Goal: Task Accomplishment & Management: Complete application form

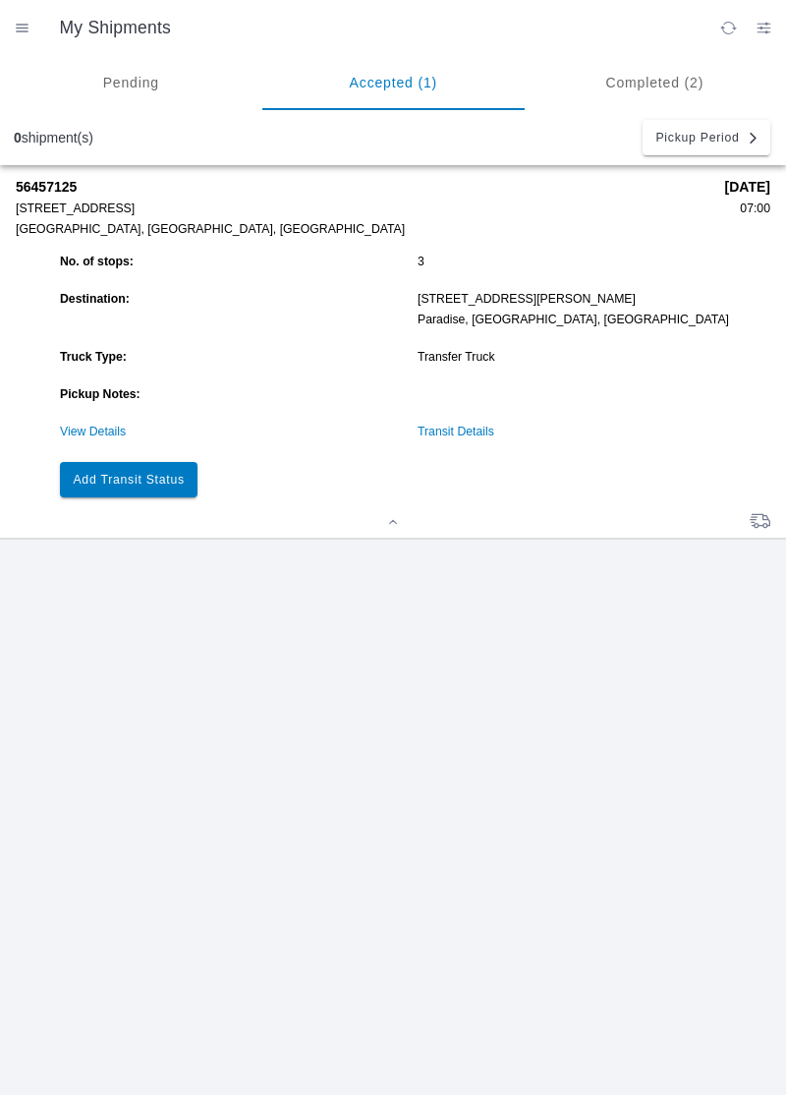
click at [444, 436] on link "Transit Details" at bounding box center [456, 432] width 77 height 14
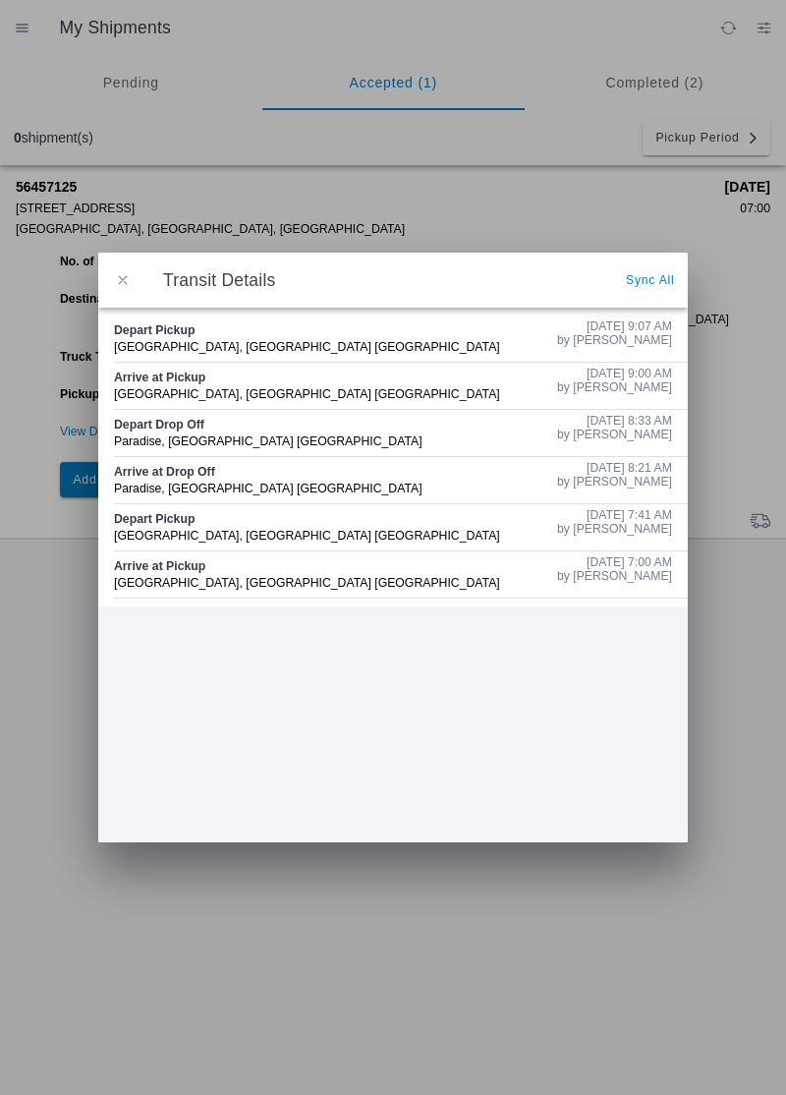
click at [143, 281] on button "button" at bounding box center [122, 279] width 41 height 41
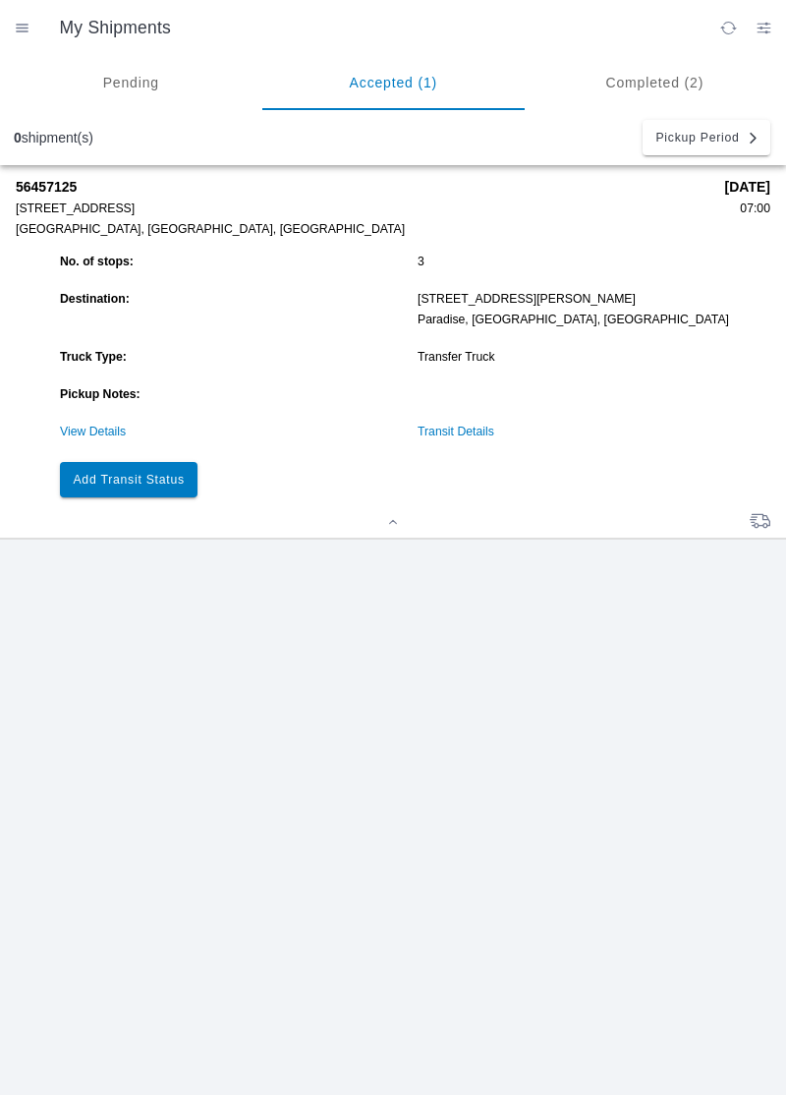
click at [0, 0] on slot "Add Transit Status" at bounding box center [0, 0] width 0 height 0
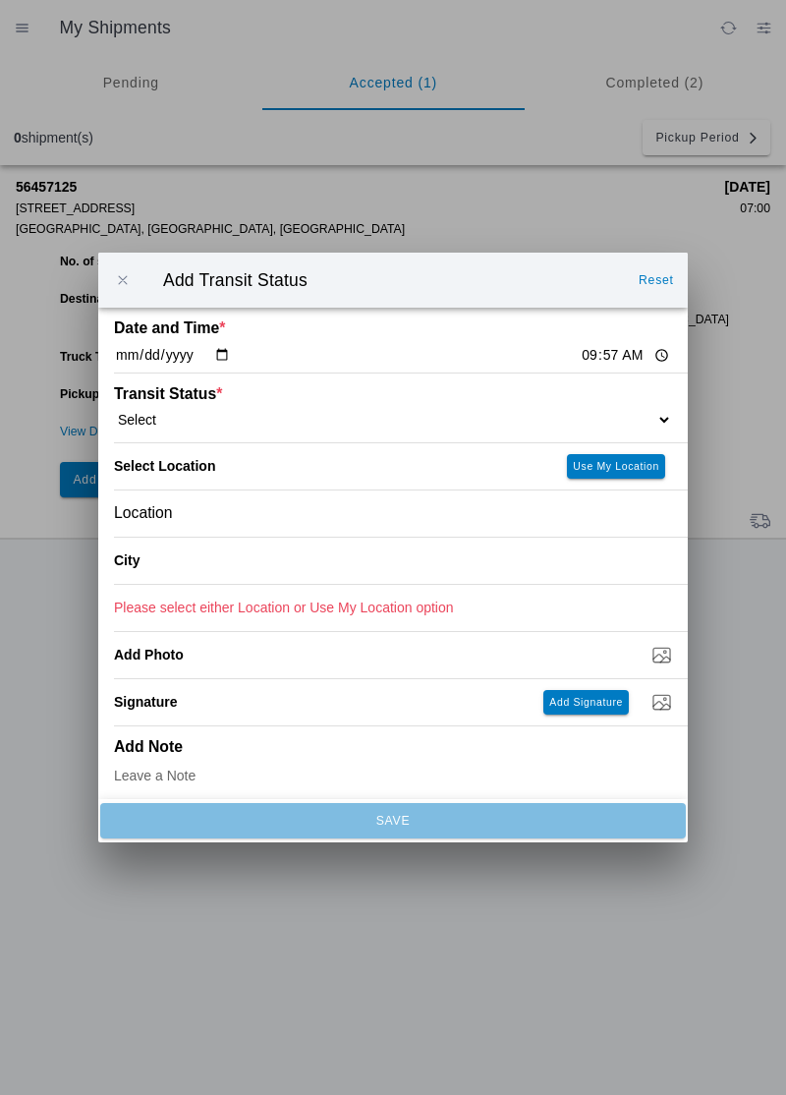
click at [580, 361] on input "09:57" at bounding box center [626, 355] width 92 height 21
type input "09:49"
click at [580, 352] on input "09:49" at bounding box center [626, 355] width 92 height 21
click at [226, 413] on select "Select Arrive at Drop Off Arrive at Pickup Break Start Break Stop Depart Drop O…" at bounding box center [393, 420] width 558 height 18
select select "ARVDLVLOC"
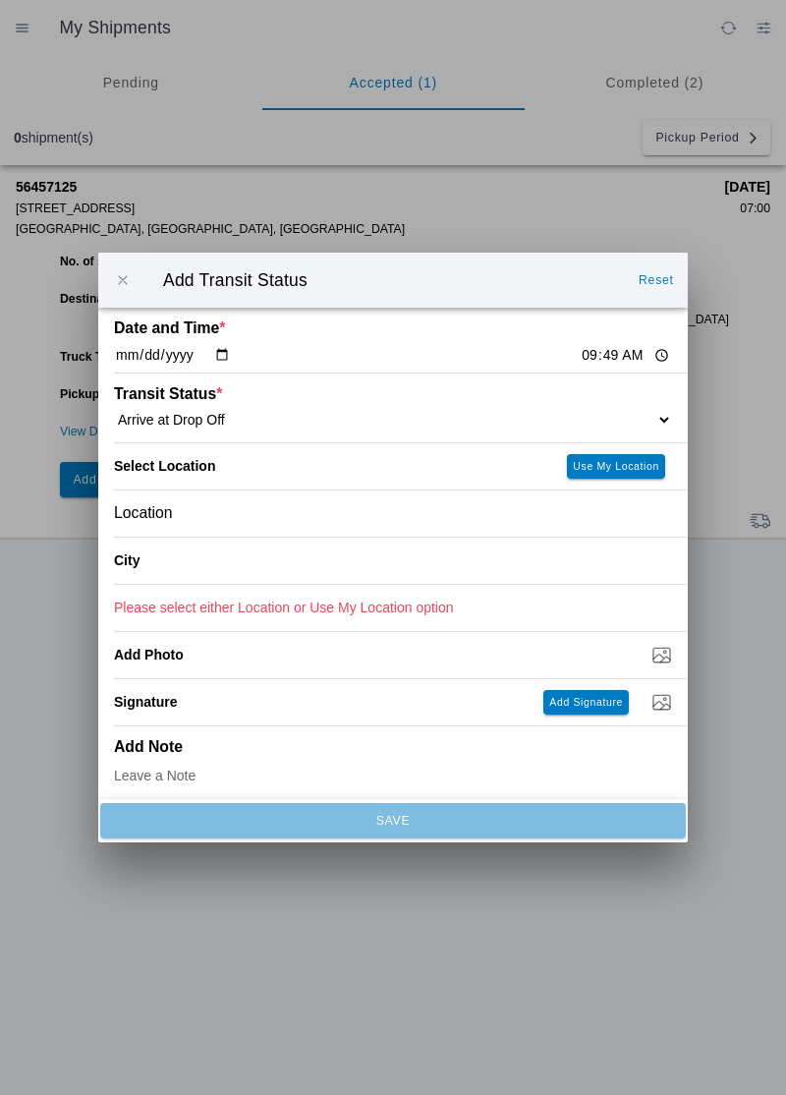
click at [211, 548] on div "City" at bounding box center [299, 561] width 371 height 46
click at [220, 515] on div "Location" at bounding box center [393, 513] width 558 height 46
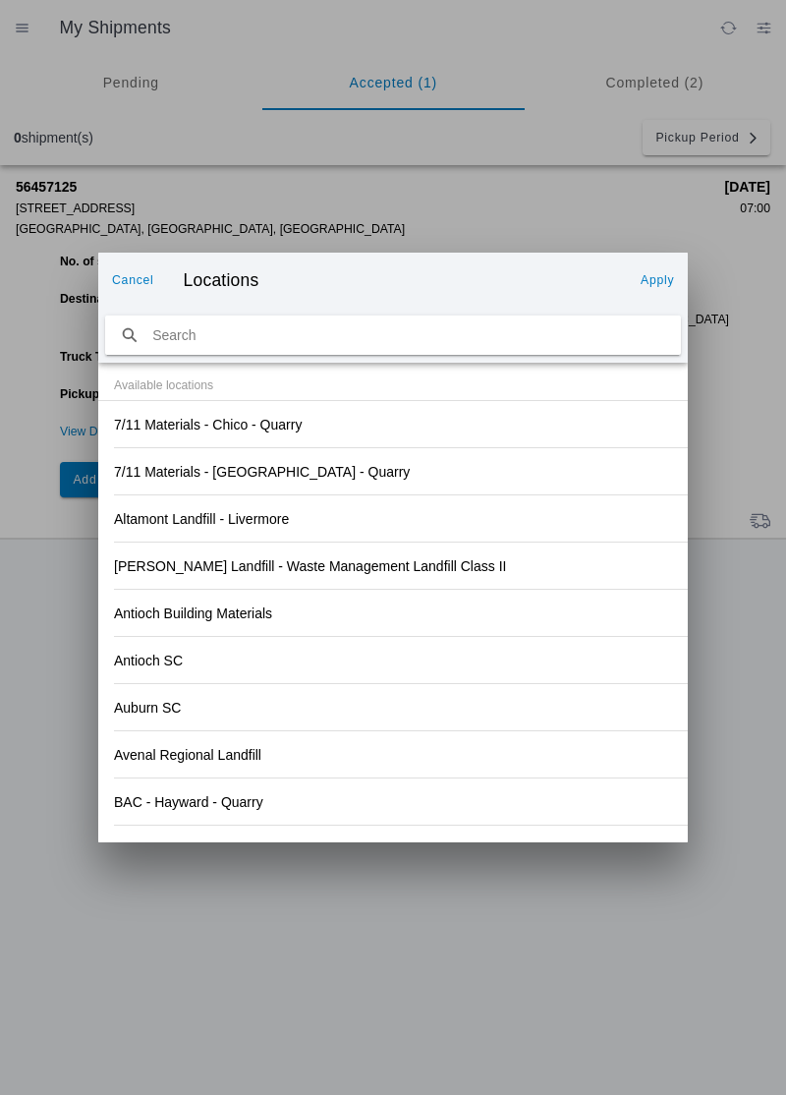
click at [535, 556] on div "[PERSON_NAME] Landfill - Waste Management Landfill Class II" at bounding box center [393, 566] width 558 height 46
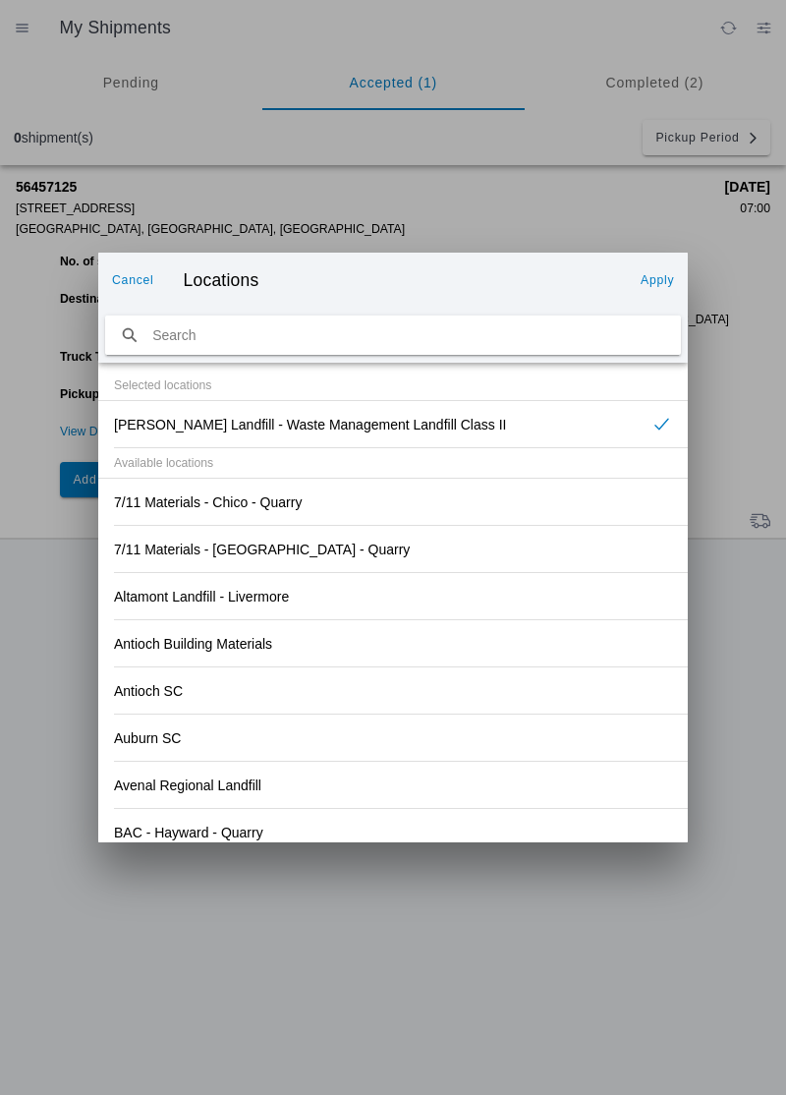
click at [551, 688] on div "Antioch SC" at bounding box center [393, 690] width 558 height 46
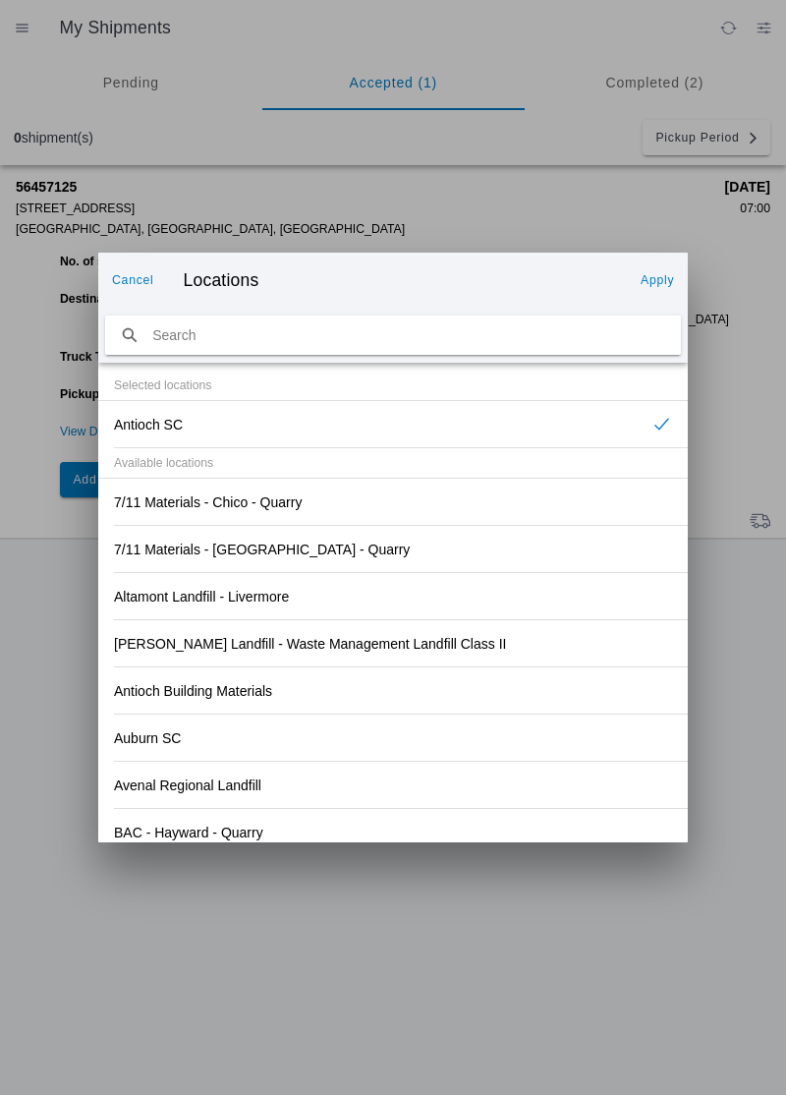
click at [541, 736] on div "Auburn SC" at bounding box center [393, 738] width 558 height 46
click at [564, 616] on div "Altamont Landfill - Livermore" at bounding box center [393, 596] width 558 height 46
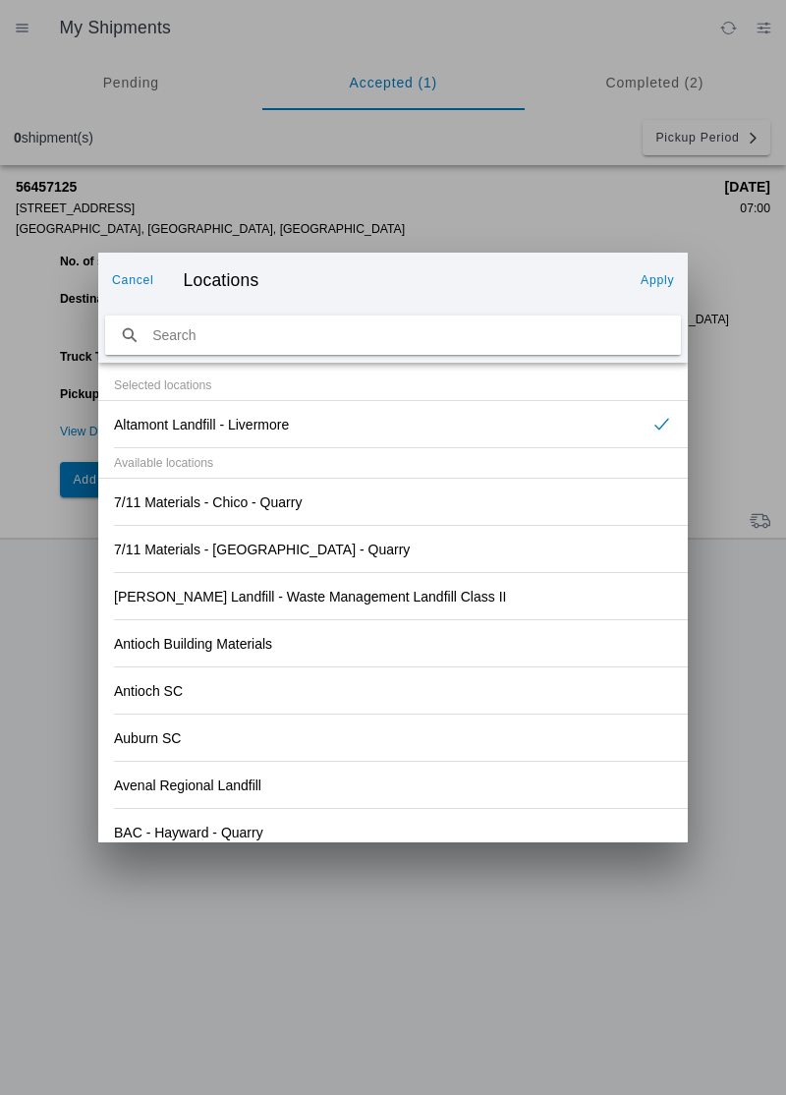
click at [137, 289] on button "Cancel" at bounding box center [133, 279] width 58 height 31
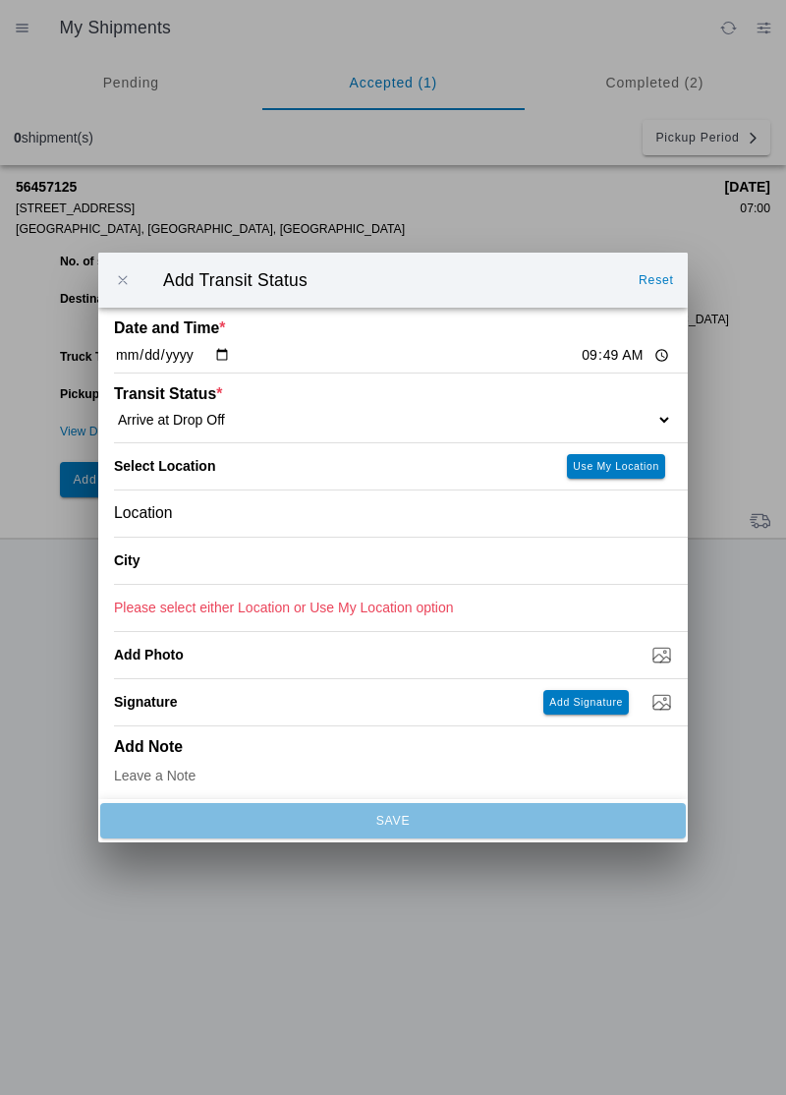
click at [179, 501] on div "Location" at bounding box center [393, 513] width 558 height 46
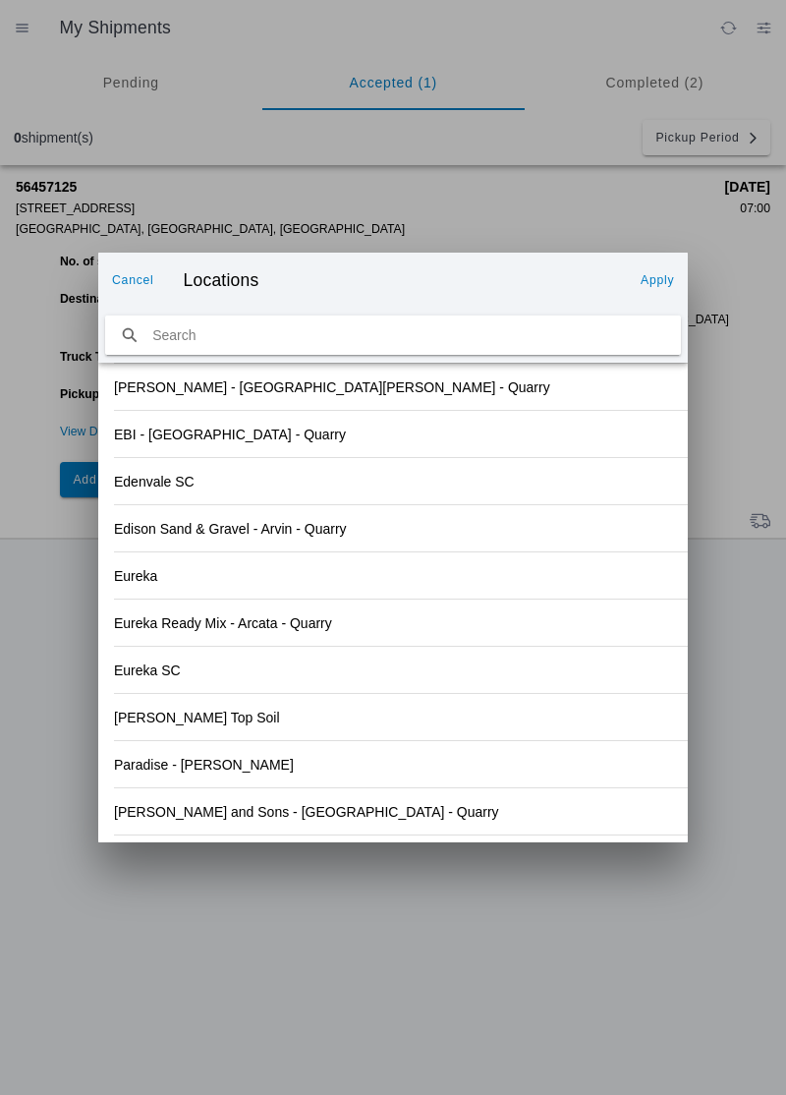
click at [569, 613] on div "Eureka Ready Mix - Arcata - Quarry" at bounding box center [393, 623] width 558 height 46
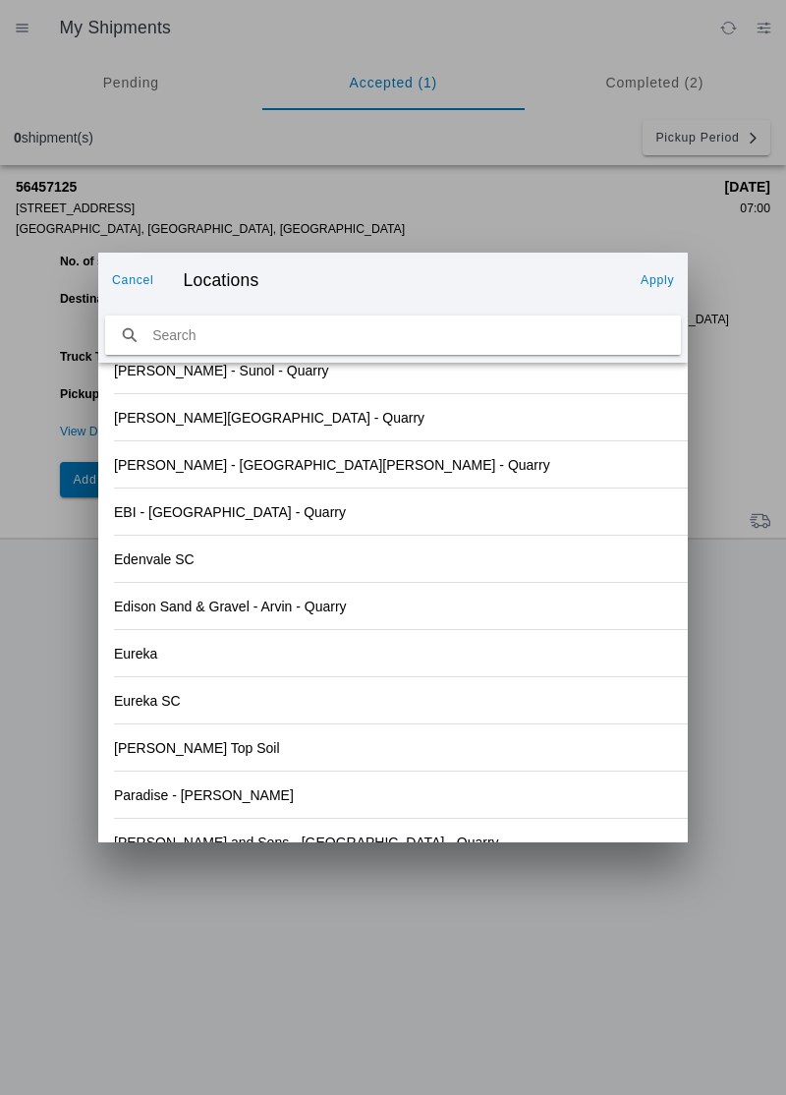
scroll to position [2049, 0]
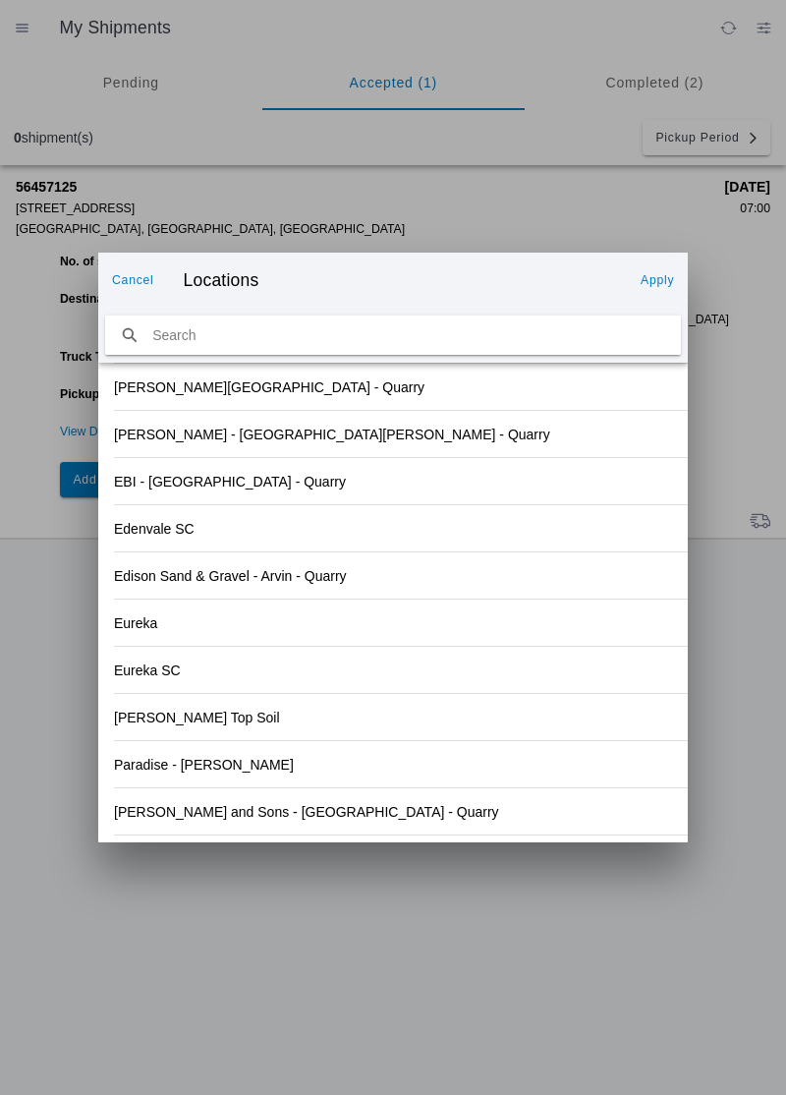
click at [0, 0] on slot "Paradise - [PERSON_NAME]" at bounding box center [0, 0] width 0 height 0
click at [0, 0] on slot "Apply" at bounding box center [0, 0] width 0 height 0
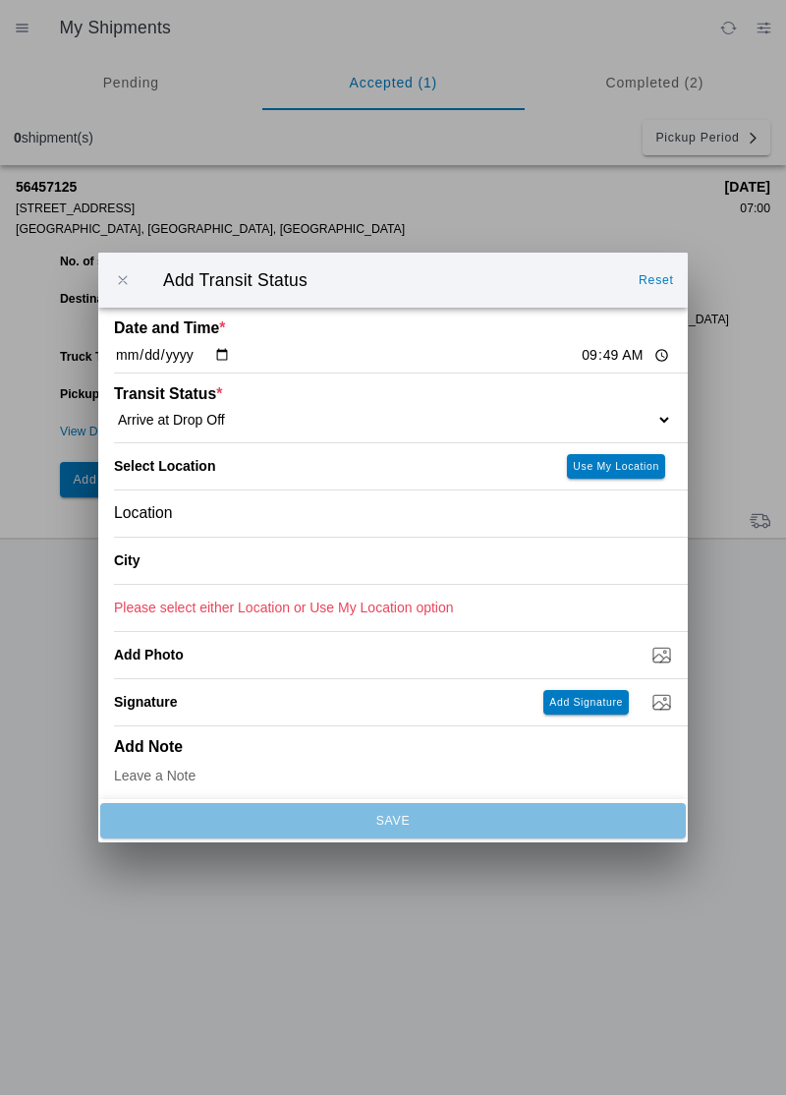
type input "Paradise"
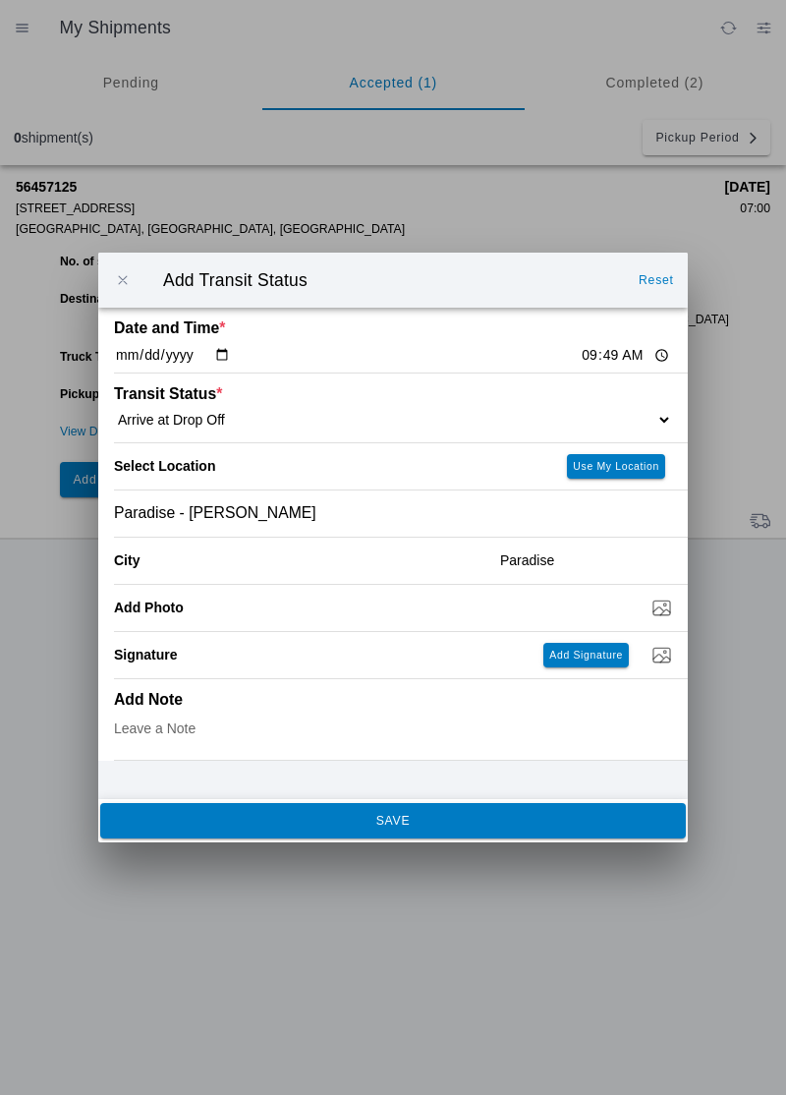
click at [348, 830] on button "SAVE" at bounding box center [393, 820] width 586 height 35
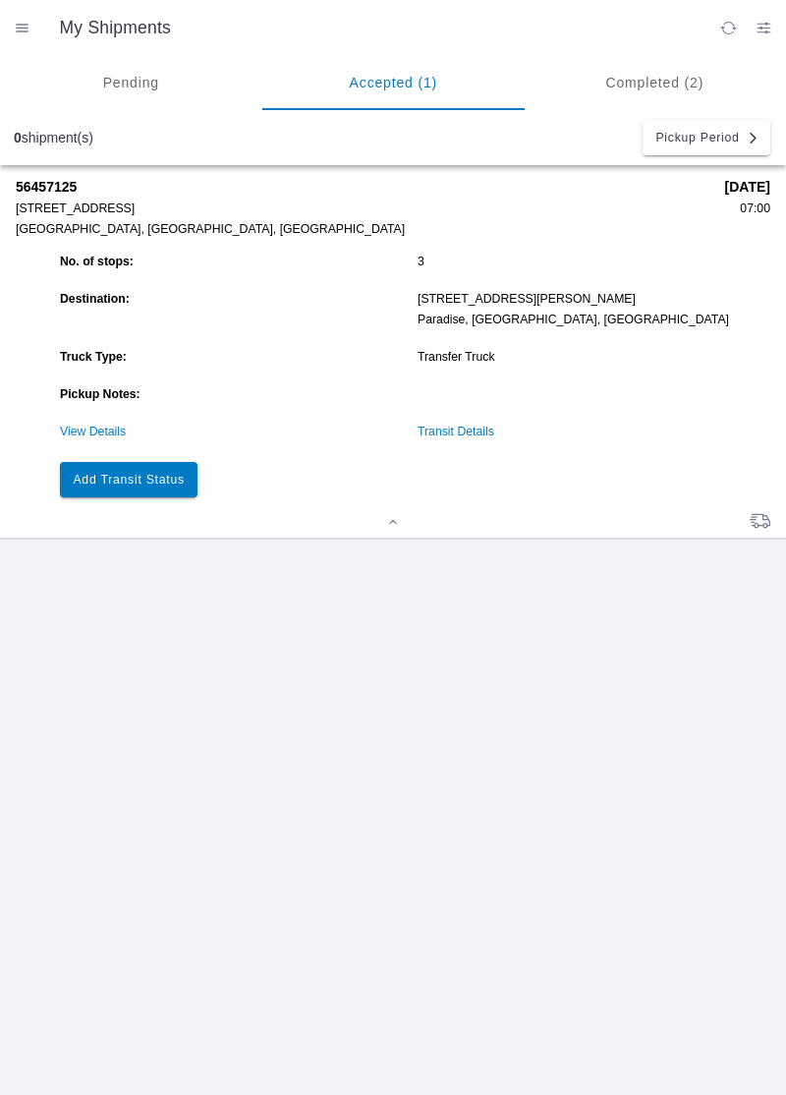
click at [0, 0] on slot "Add Transit Status" at bounding box center [0, 0] width 0 height 0
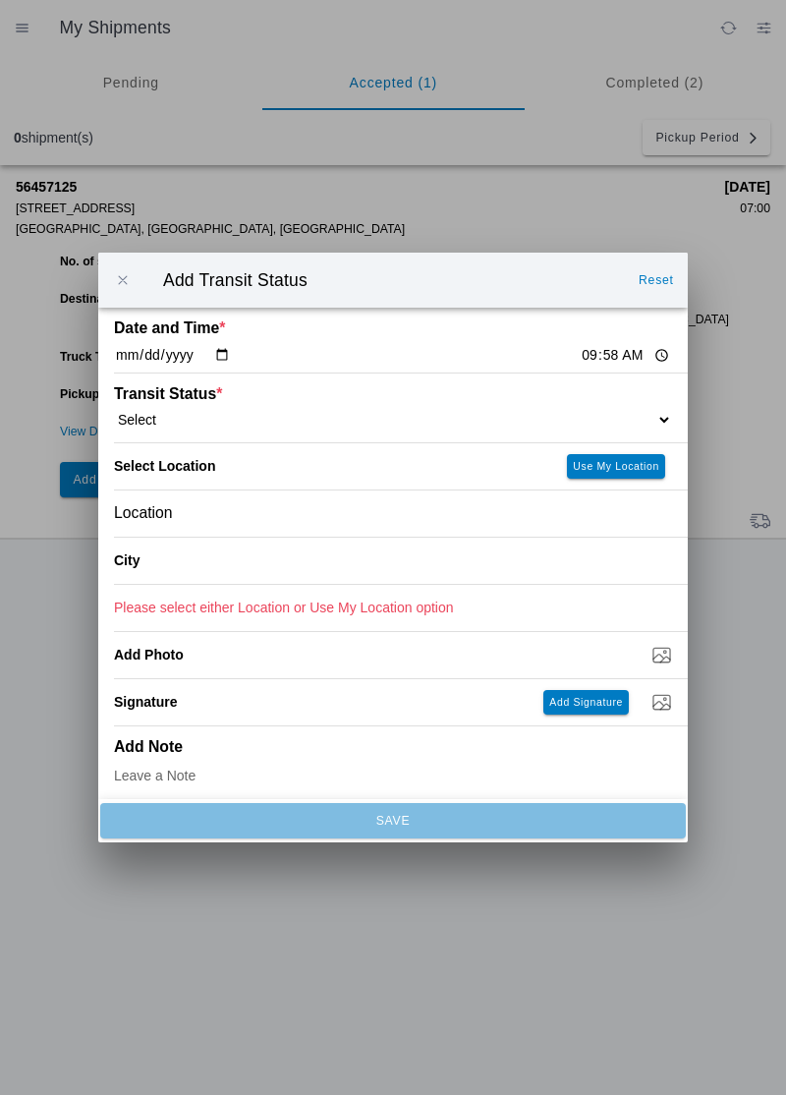
click at [580, 358] on input "09:58" at bounding box center [626, 355] width 92 height 21
click at [216, 420] on select "Select Arrive at Drop Off Arrive at Pickup Break Start Break Stop Depart Drop O…" at bounding box center [393, 420] width 558 height 18
select select "DPTDLVLOC"
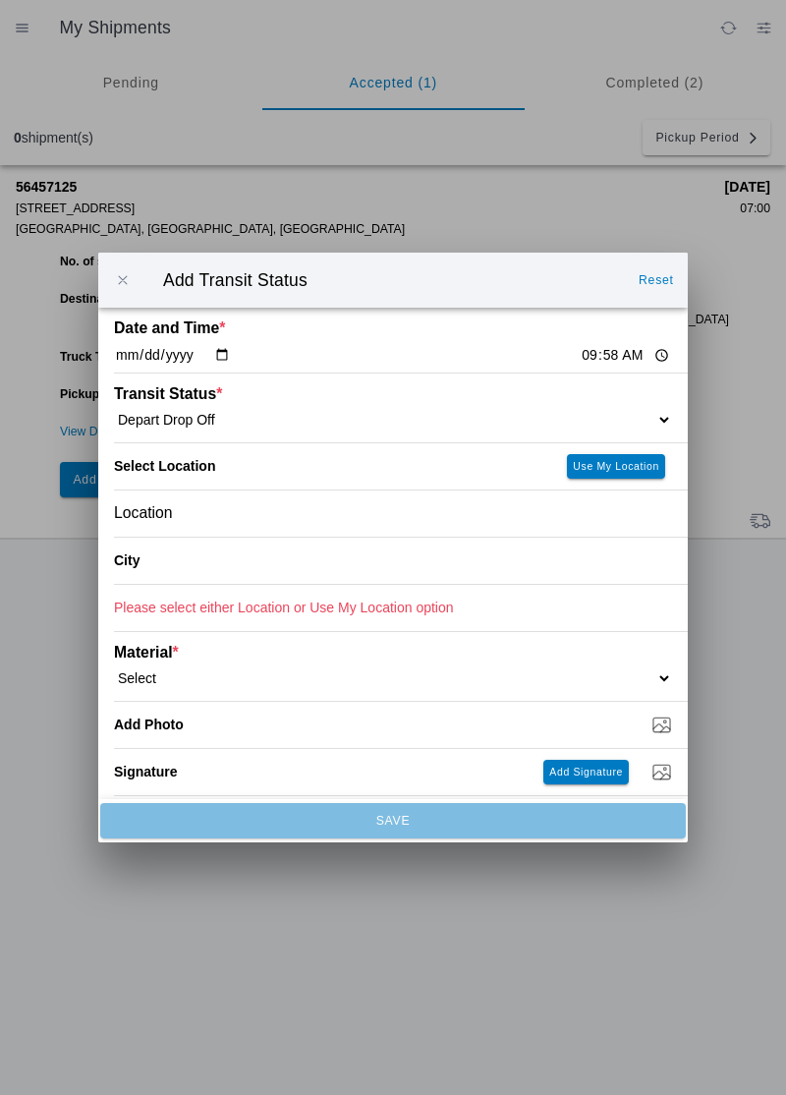
click at [254, 679] on select "Select 1" x 3" Rock 1" x 4" Rock 2" x 4" Rock Asphalt Cold Patch Backfill Spec …" at bounding box center [393, 678] width 558 height 18
select select "708650"
click at [245, 525] on div "Location" at bounding box center [393, 513] width 558 height 46
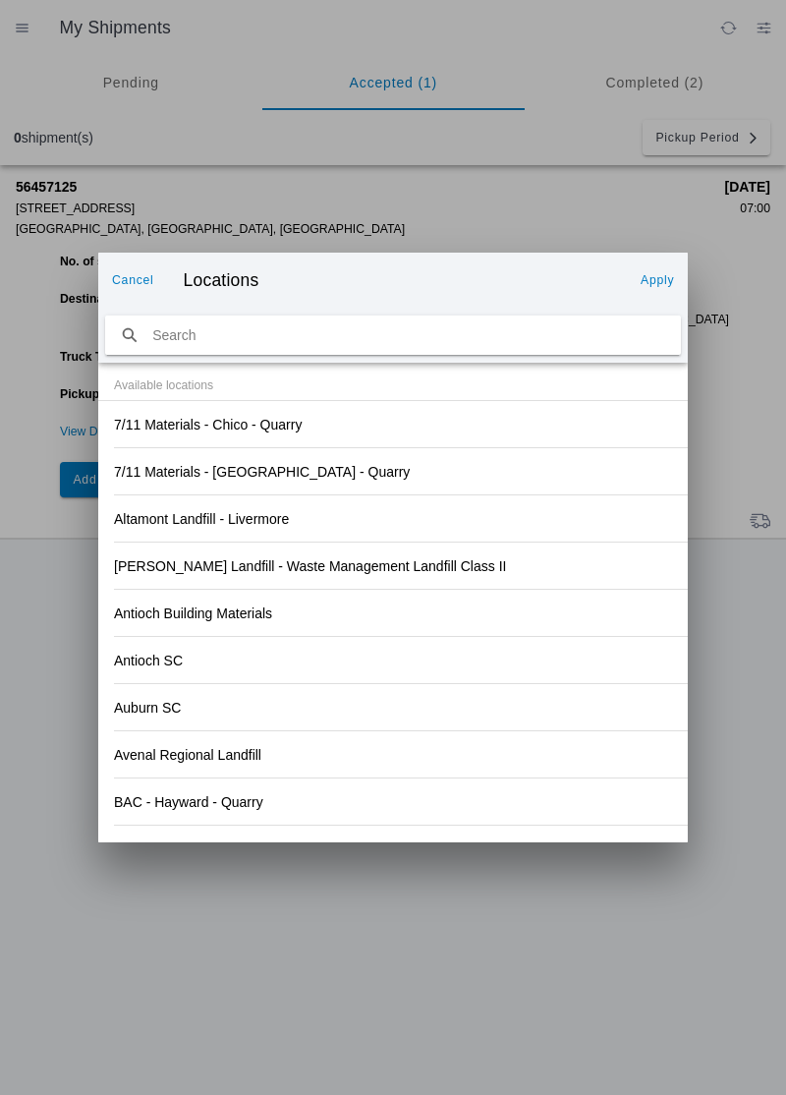
click at [605, 587] on div "[PERSON_NAME] Landfill - Waste Management Landfill Class II" at bounding box center [393, 566] width 558 height 46
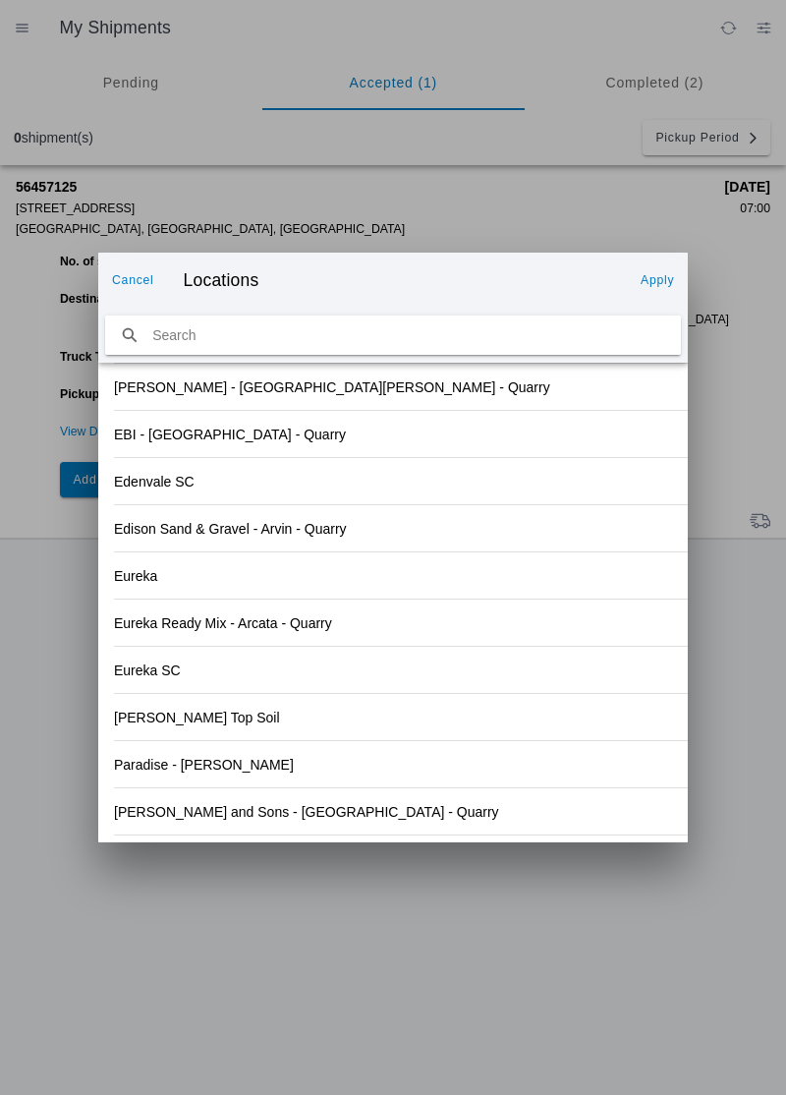
click at [234, 770] on div "Paradise - [PERSON_NAME]" at bounding box center [393, 764] width 558 height 46
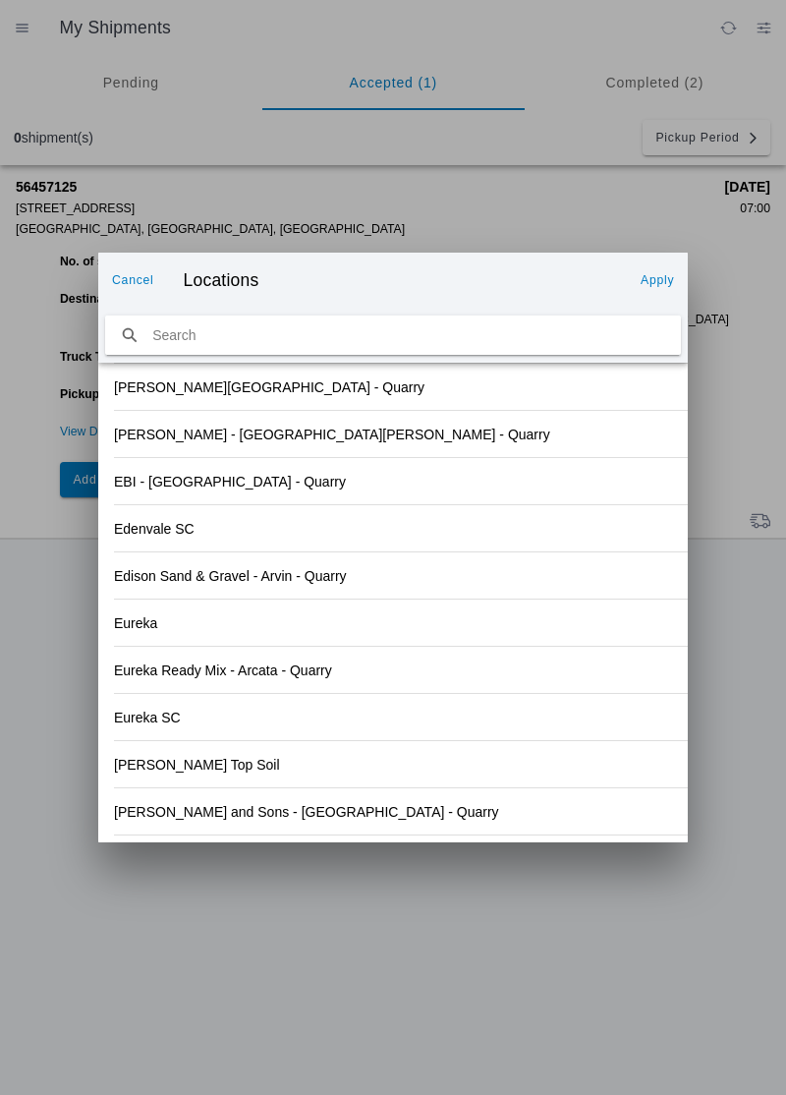
click at [0, 0] on slot "Apply" at bounding box center [0, 0] width 0 height 0
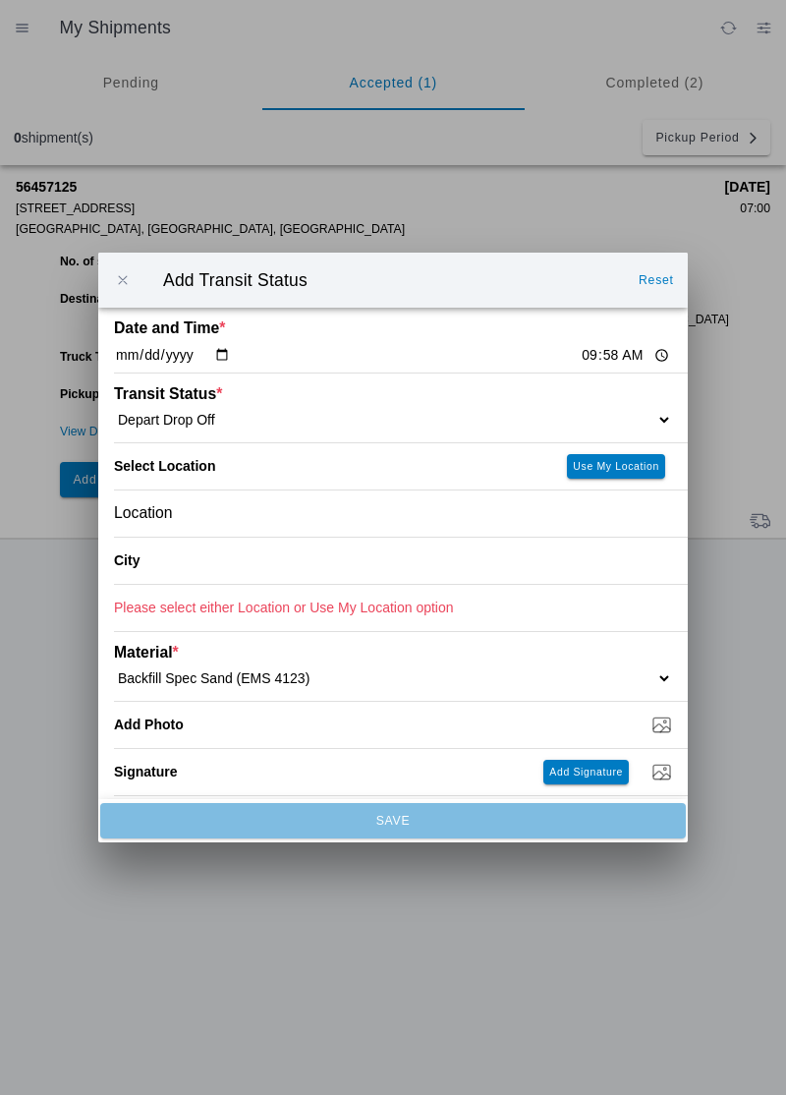
type input "Paradise"
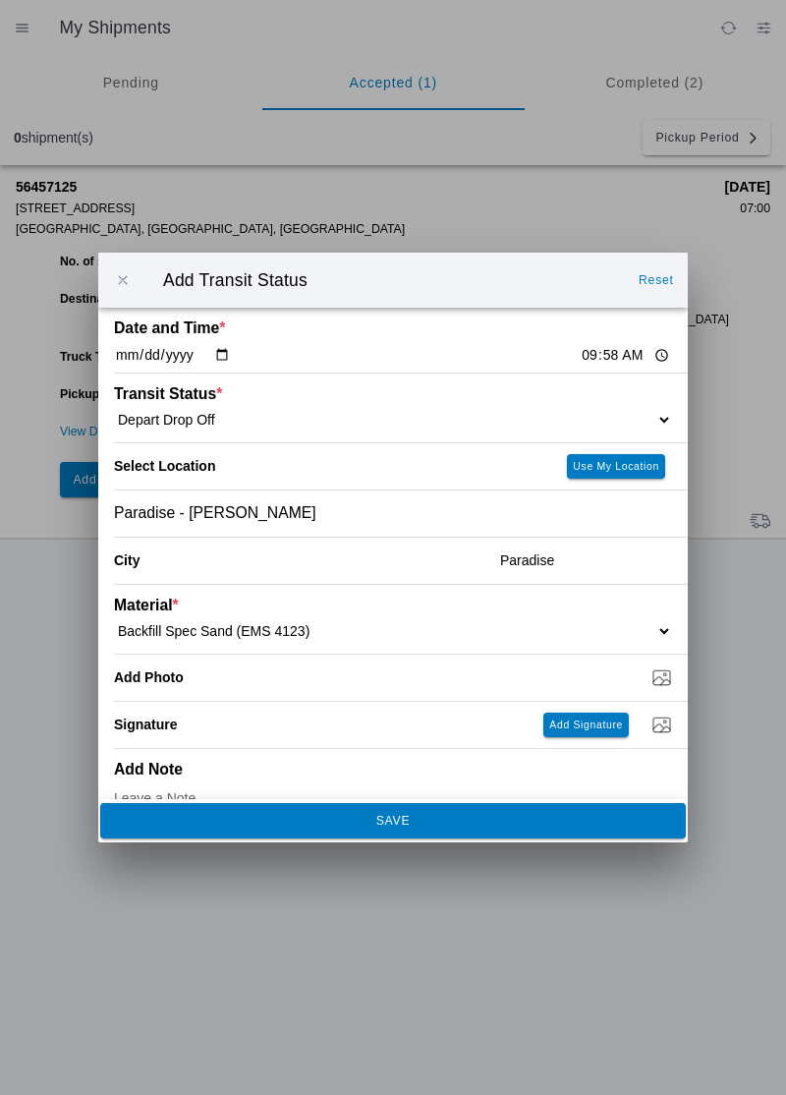
click at [0, 0] on slot "SAVE" at bounding box center [0, 0] width 0 height 0
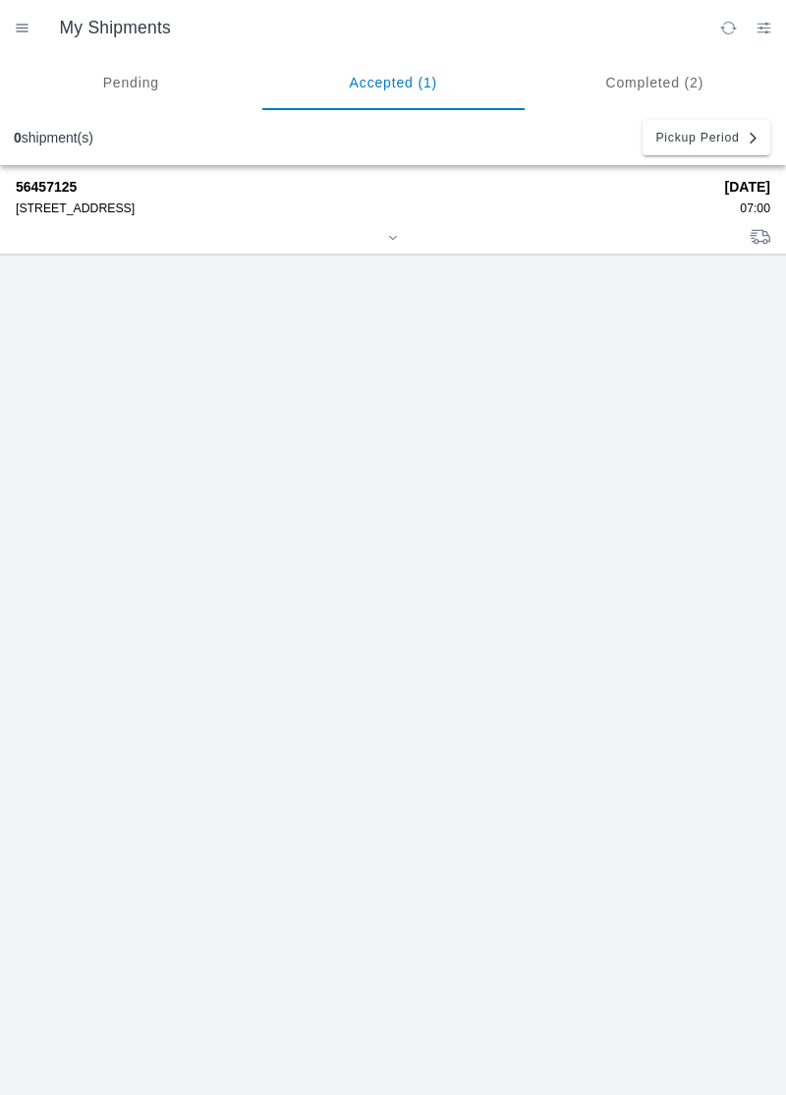
click at [770, 471] on div "56457125 [STREET_ADDRESS] [DATE] 07:00" at bounding box center [393, 630] width 786 height 930
